Goal: Task Accomplishment & Management: Complete application form

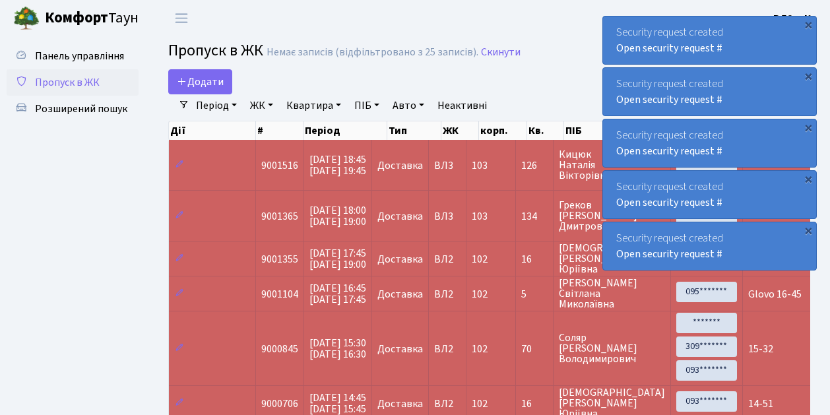
select select "25"
click at [88, 84] on span "Пропуск в ЖК" at bounding box center [67, 82] width 65 height 15
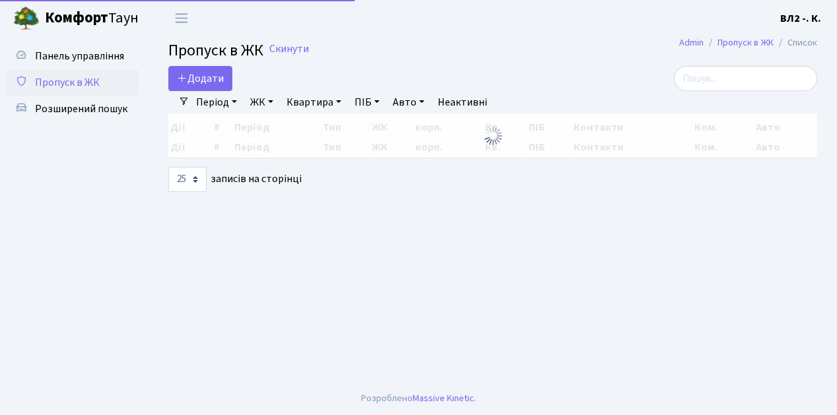
select select "25"
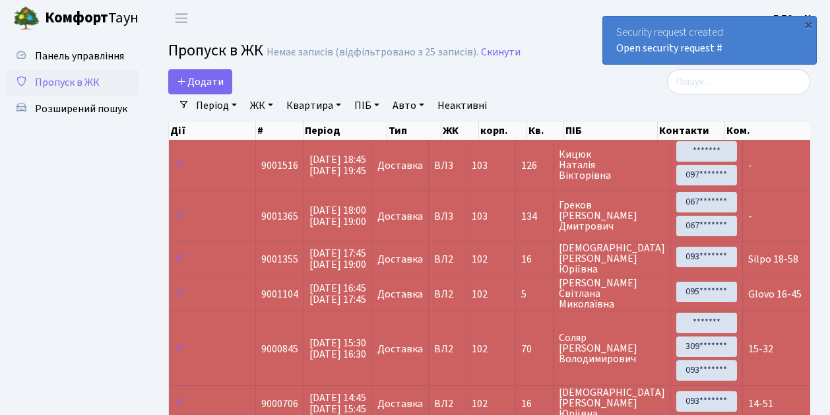
click at [70, 82] on span "Пропуск в ЖК" at bounding box center [67, 82] width 65 height 15
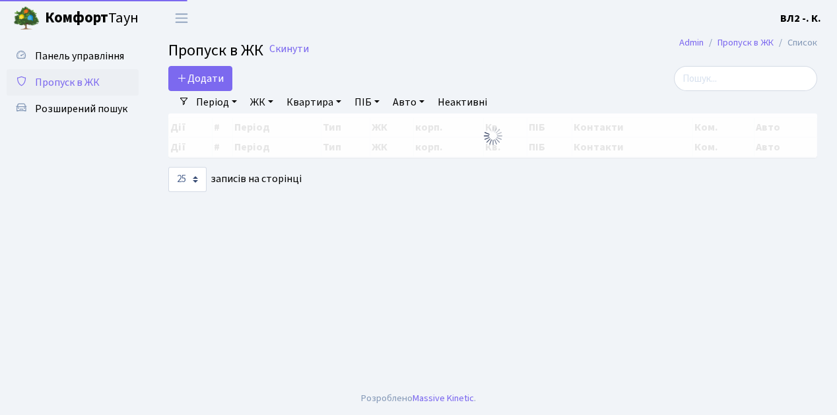
select select "25"
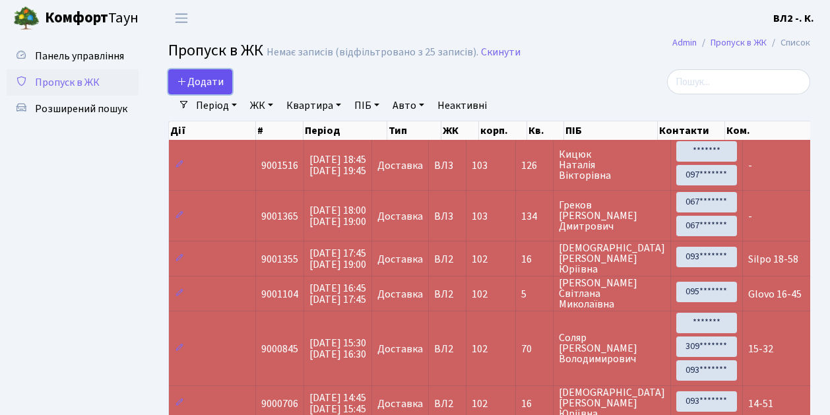
click at [212, 79] on span "Додати" at bounding box center [200, 82] width 47 height 15
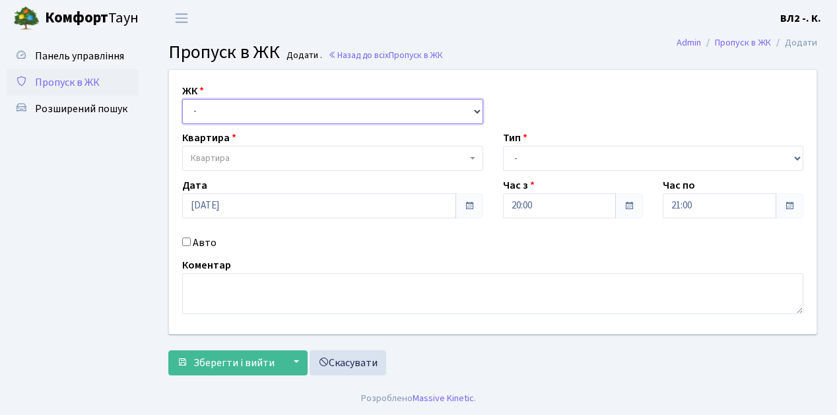
click at [212, 115] on select "- ВЛ1, Ужгородський пров., 4/1 ВЛ2, Голосіївський просп., 76 ВЛ3, пр.Голосіївсь…" at bounding box center [332, 111] width 301 height 25
select select "317"
click at [182, 99] on select "- ВЛ1, Ужгородський пров., 4/1 ВЛ2, Голосіївський просп., 76 ВЛ3, пр.Голосіївсь…" at bounding box center [332, 111] width 301 height 25
select select
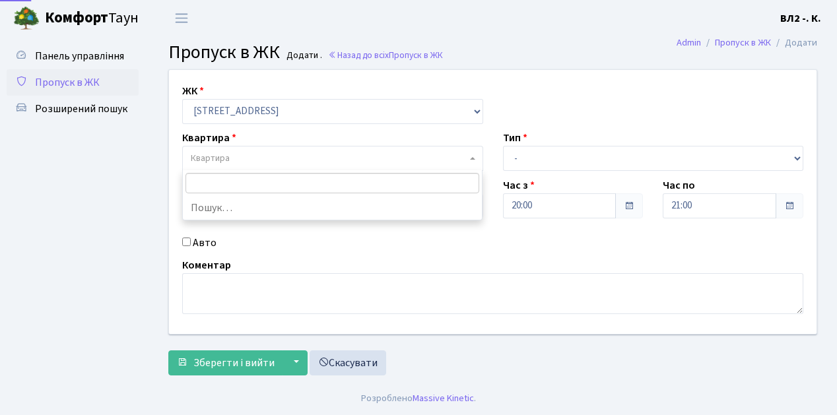
click at [247, 157] on span "Квартира" at bounding box center [329, 158] width 276 height 13
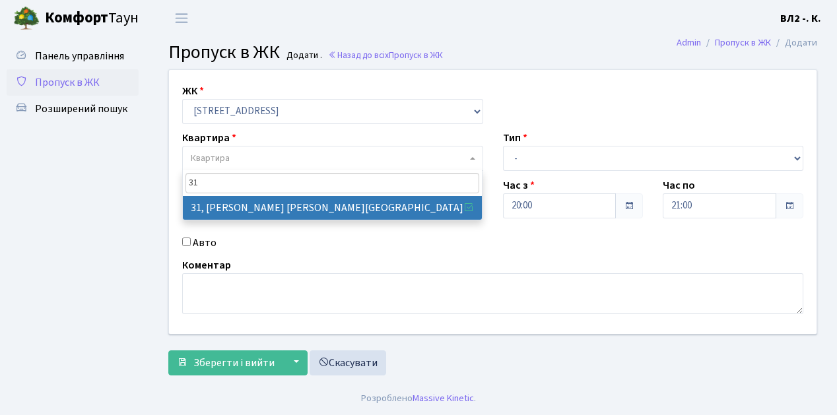
type input "31"
select select "38032"
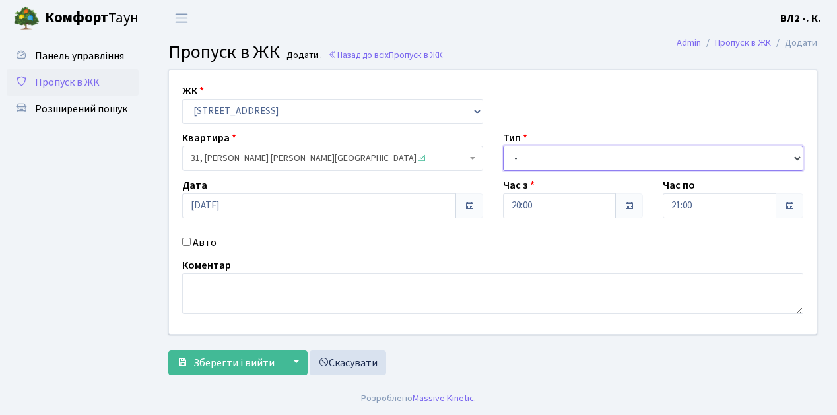
click at [591, 158] on select "- Доставка Таксі Гості Сервіс" at bounding box center [653, 158] width 301 height 25
select select "1"
click at [503, 146] on select "- Доставка Таксі Гості Сервіс" at bounding box center [653, 158] width 301 height 25
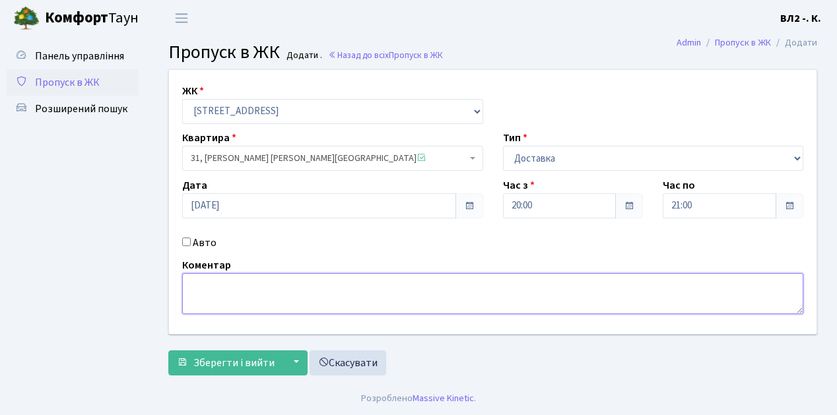
click at [220, 298] on textarea at bounding box center [492, 293] width 621 height 41
type textarea "Glovo"
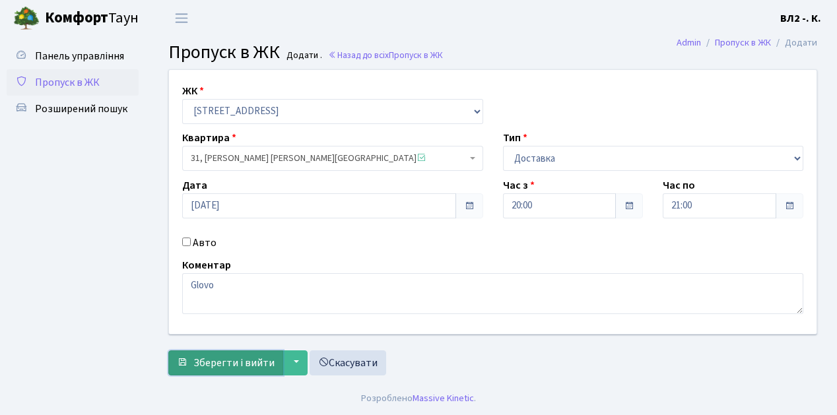
click at [246, 363] on span "Зберегти і вийти" at bounding box center [233, 363] width 81 height 15
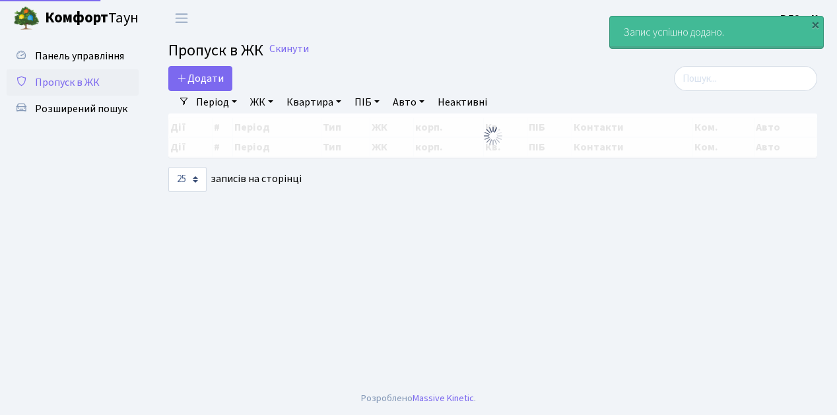
select select "25"
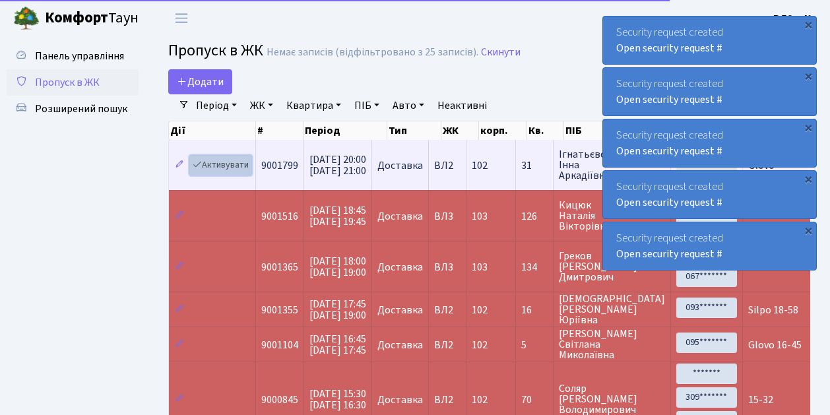
click at [228, 159] on link "Активувати" at bounding box center [220, 165] width 63 height 20
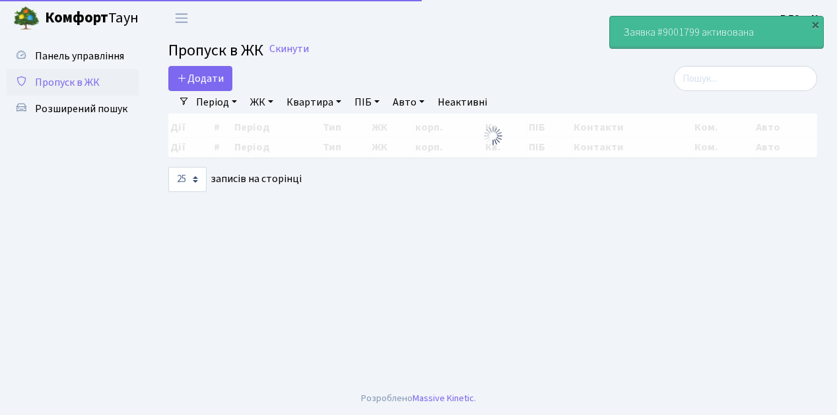
select select "25"
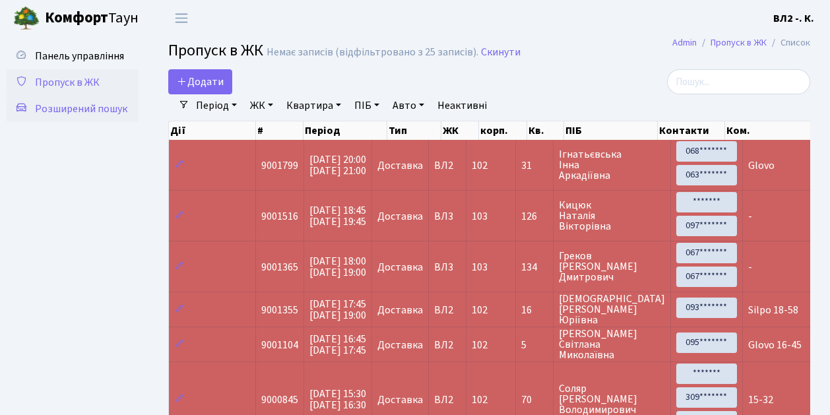
click at [78, 109] on span "Розширений пошук" at bounding box center [81, 109] width 92 height 15
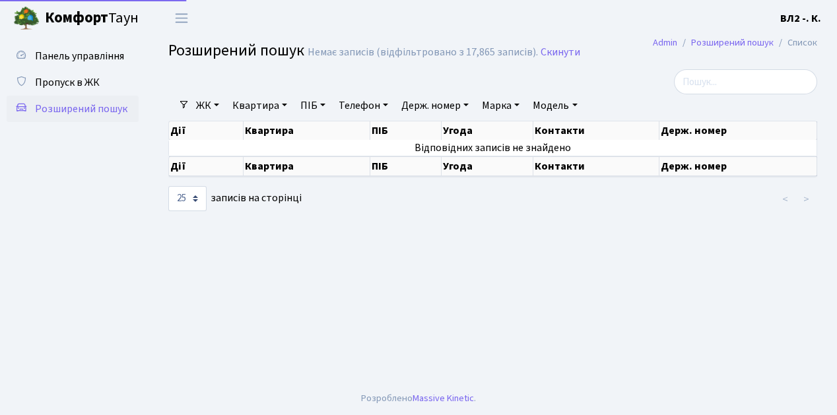
select select "25"
click at [259, 111] on link "Квартира" at bounding box center [259, 105] width 65 height 22
type input "96"
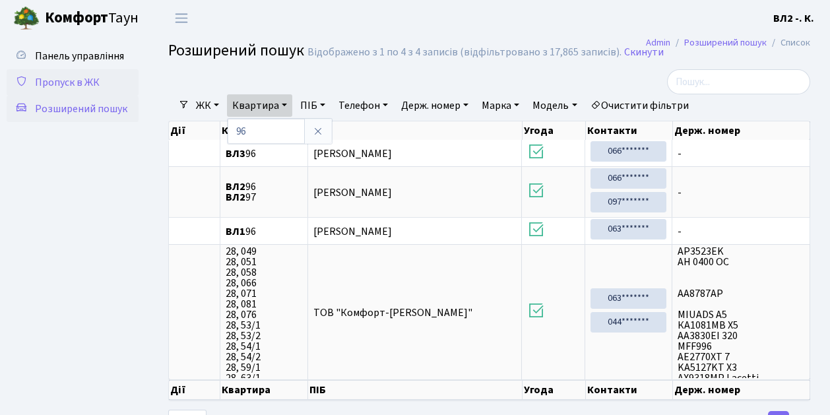
click at [66, 86] on span "Пропуск в ЖК" at bounding box center [67, 82] width 65 height 15
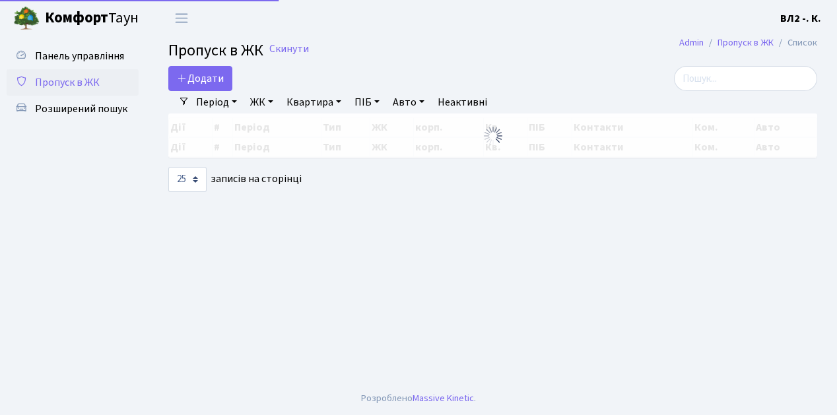
select select "25"
